Goal: Information Seeking & Learning: Understand process/instructions

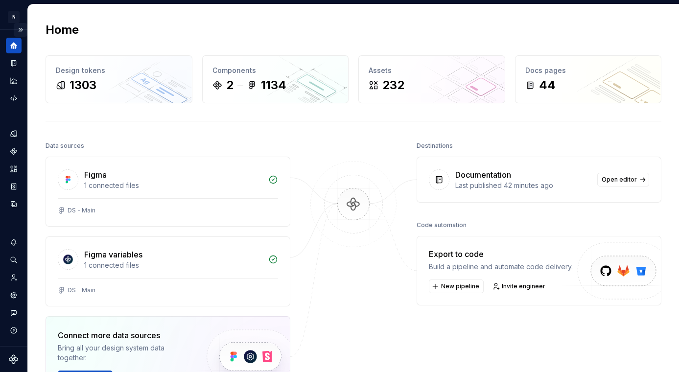
click at [21, 28] on button "Expand sidebar" at bounding box center [21, 30] width 14 height 14
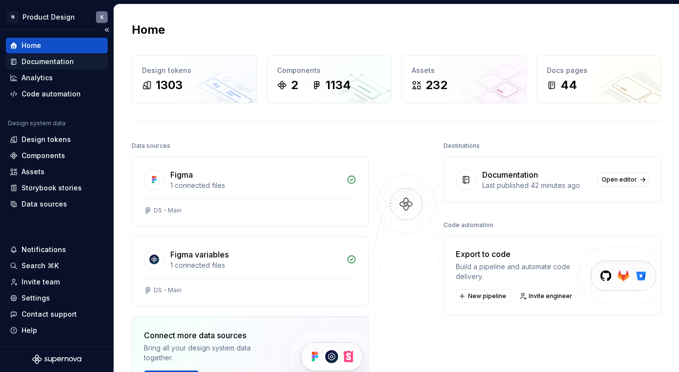
click at [75, 61] on div "Documentation" at bounding box center [57, 62] width 94 height 10
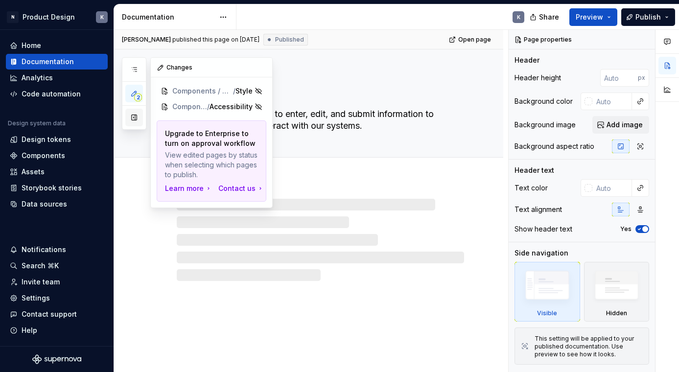
click at [134, 123] on button "button" at bounding box center [134, 118] width 18 height 18
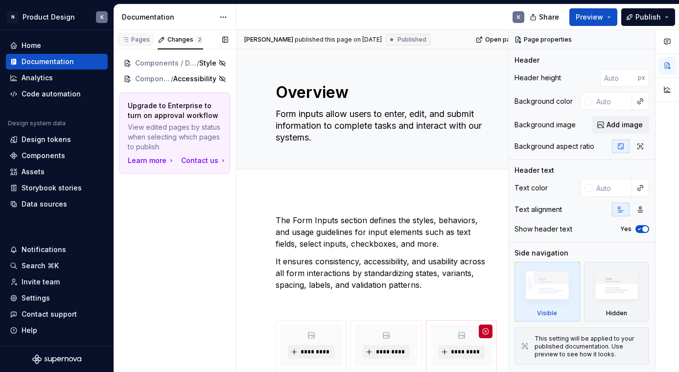
click at [140, 39] on div "Pages" at bounding box center [135, 40] width 28 height 8
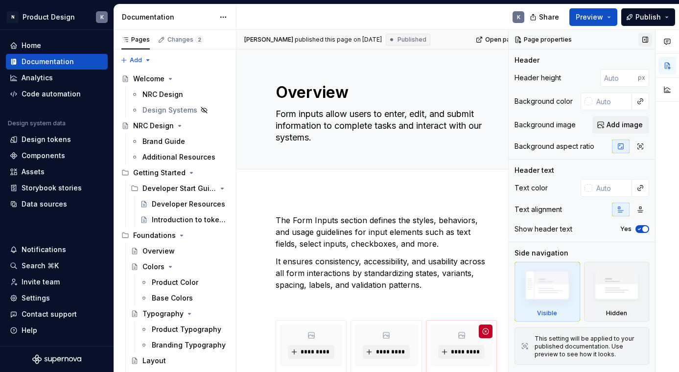
click at [645, 40] on button "button" at bounding box center [646, 40] width 14 height 14
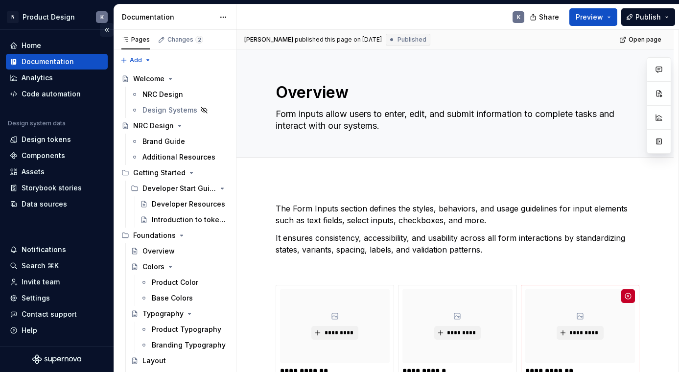
click at [107, 31] on button "Collapse sidebar" at bounding box center [107, 30] width 14 height 14
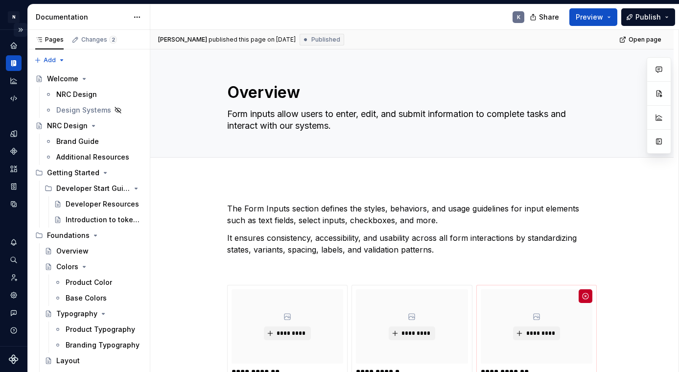
click at [20, 30] on button "Expand sidebar" at bounding box center [21, 30] width 14 height 14
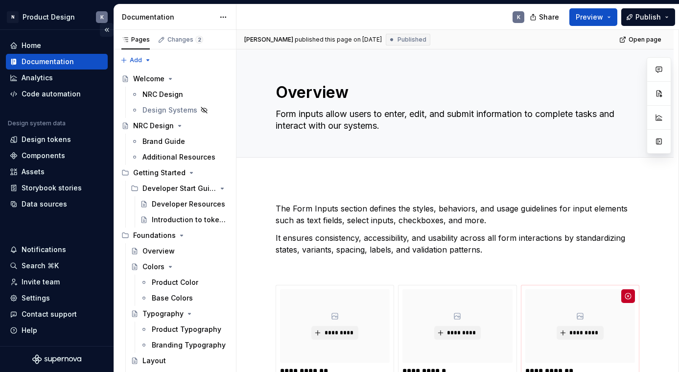
click at [106, 30] on button "Collapse sidebar" at bounding box center [107, 30] width 14 height 14
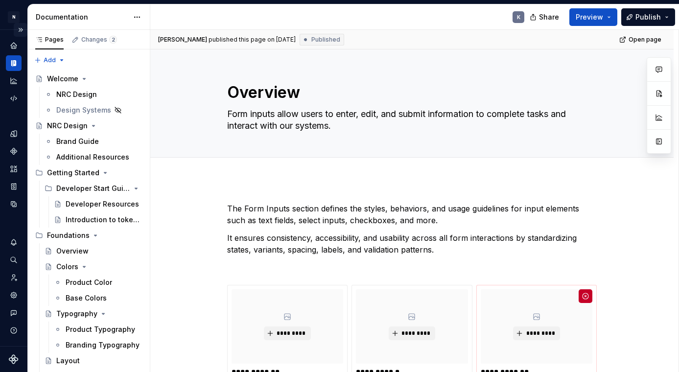
click at [19, 29] on button "Expand sidebar" at bounding box center [21, 30] width 14 height 14
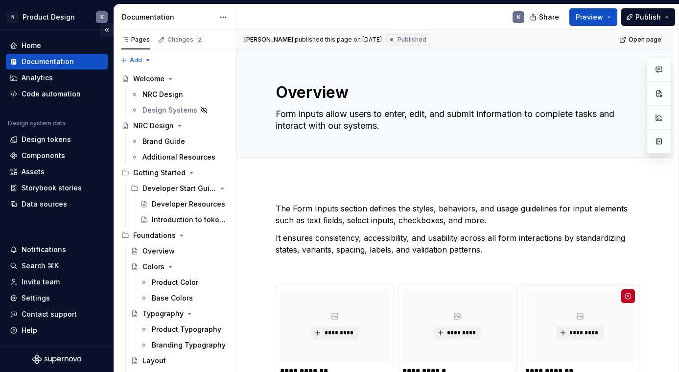
click at [106, 29] on button "Collapse sidebar" at bounding box center [107, 30] width 14 height 14
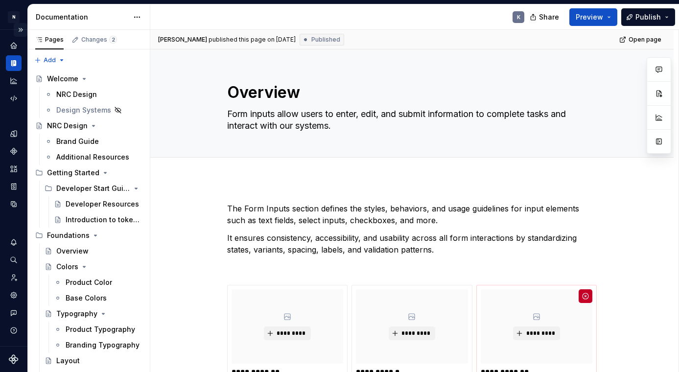
click at [21, 31] on button "Expand sidebar" at bounding box center [21, 30] width 14 height 14
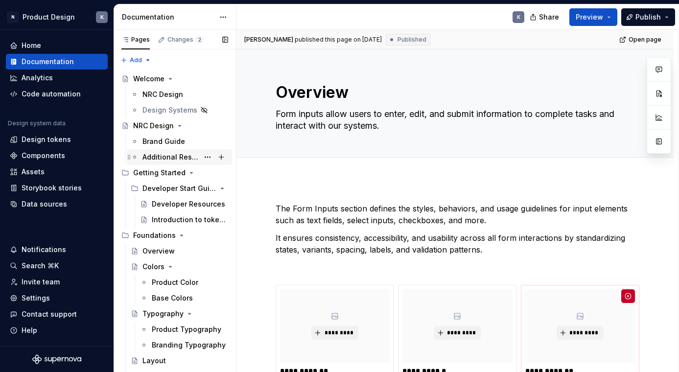
type textarea "*"
